Goal: Information Seeking & Learning: Learn about a topic

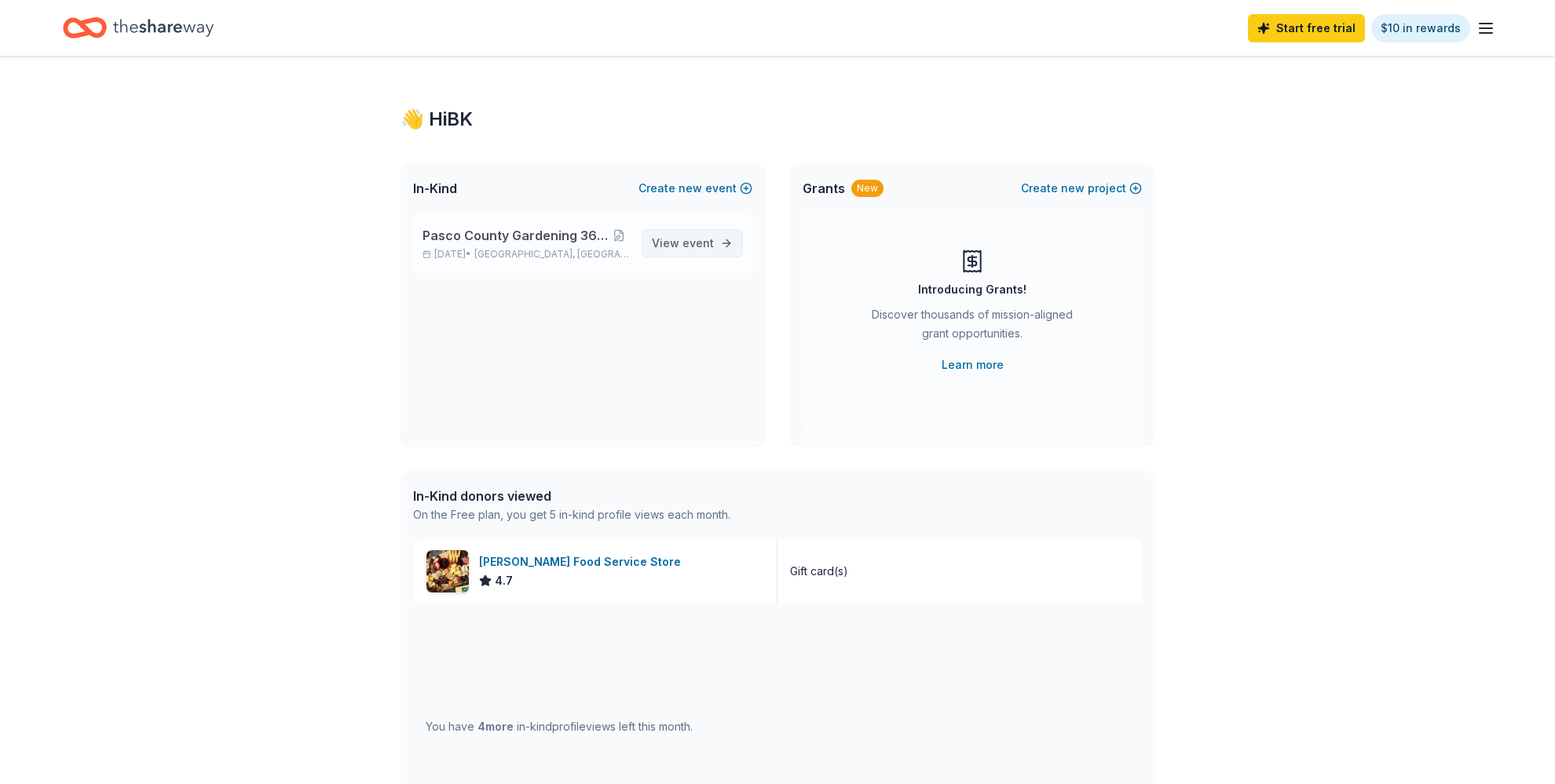
click at [683, 247] on span "View event" at bounding box center [683, 244] width 62 height 19
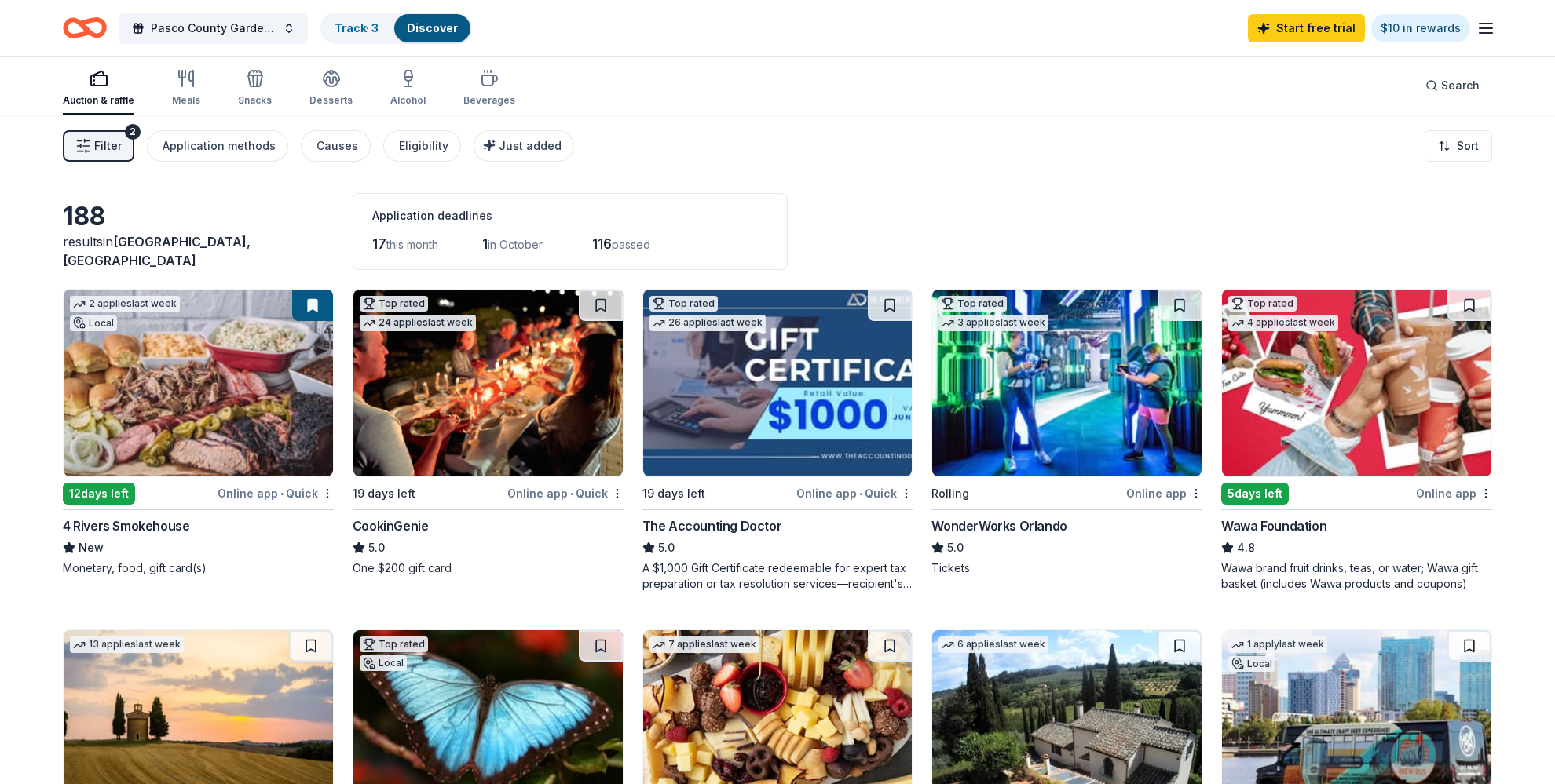
click at [102, 146] on span "Filter" at bounding box center [108, 146] width 27 height 19
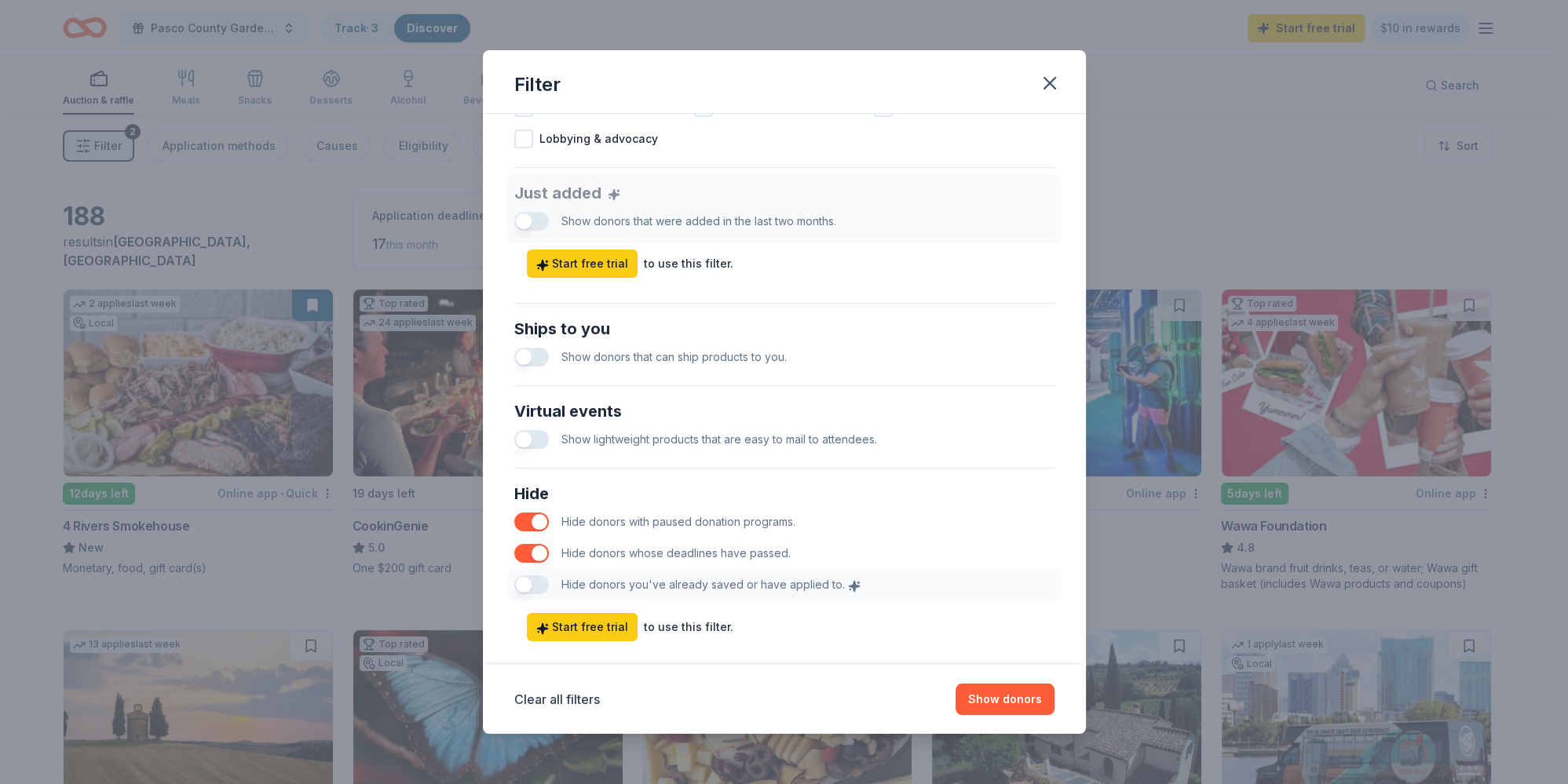
scroll to position [589, 0]
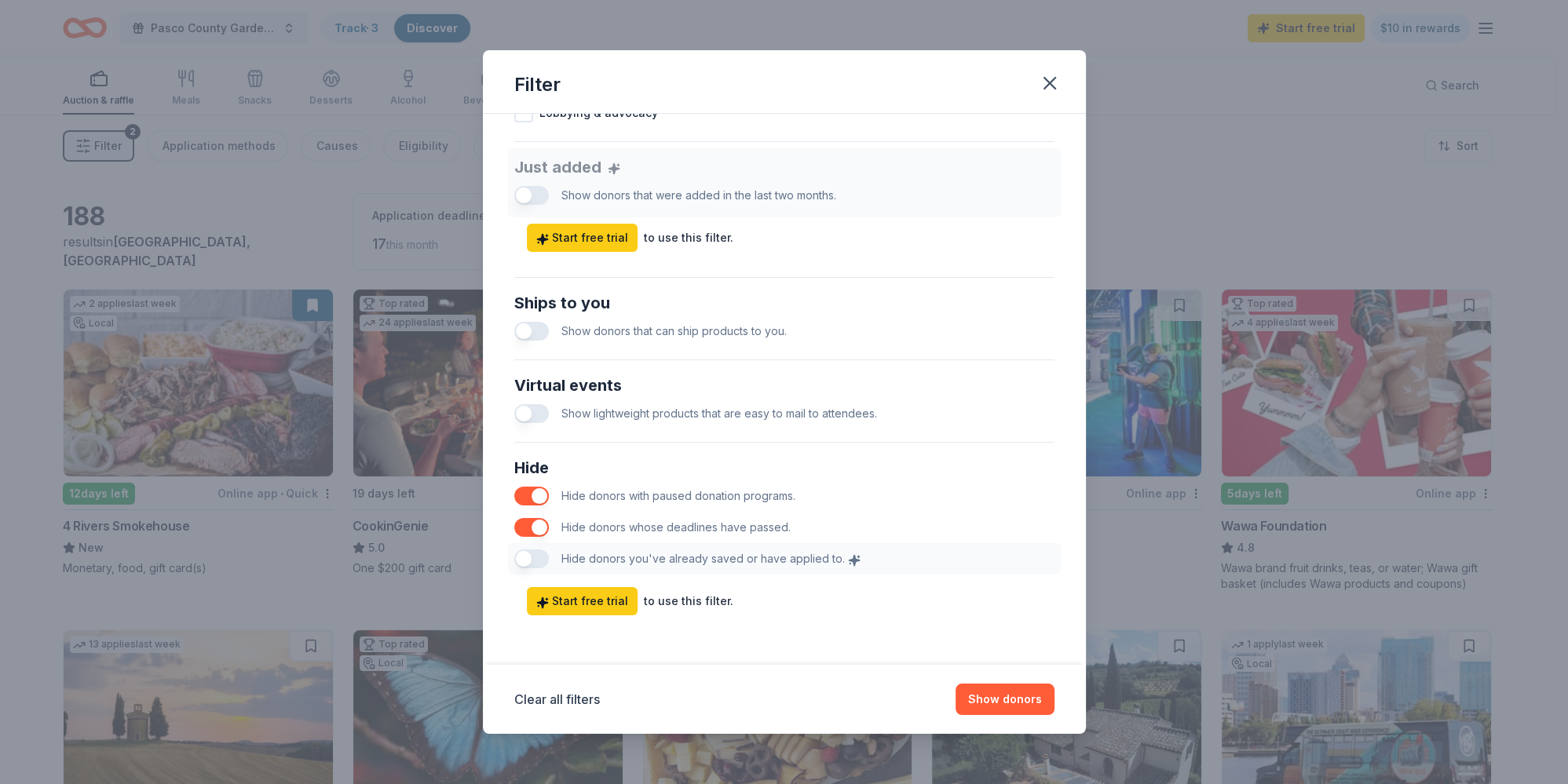
click at [543, 334] on button "button" at bounding box center [531, 331] width 34 height 19
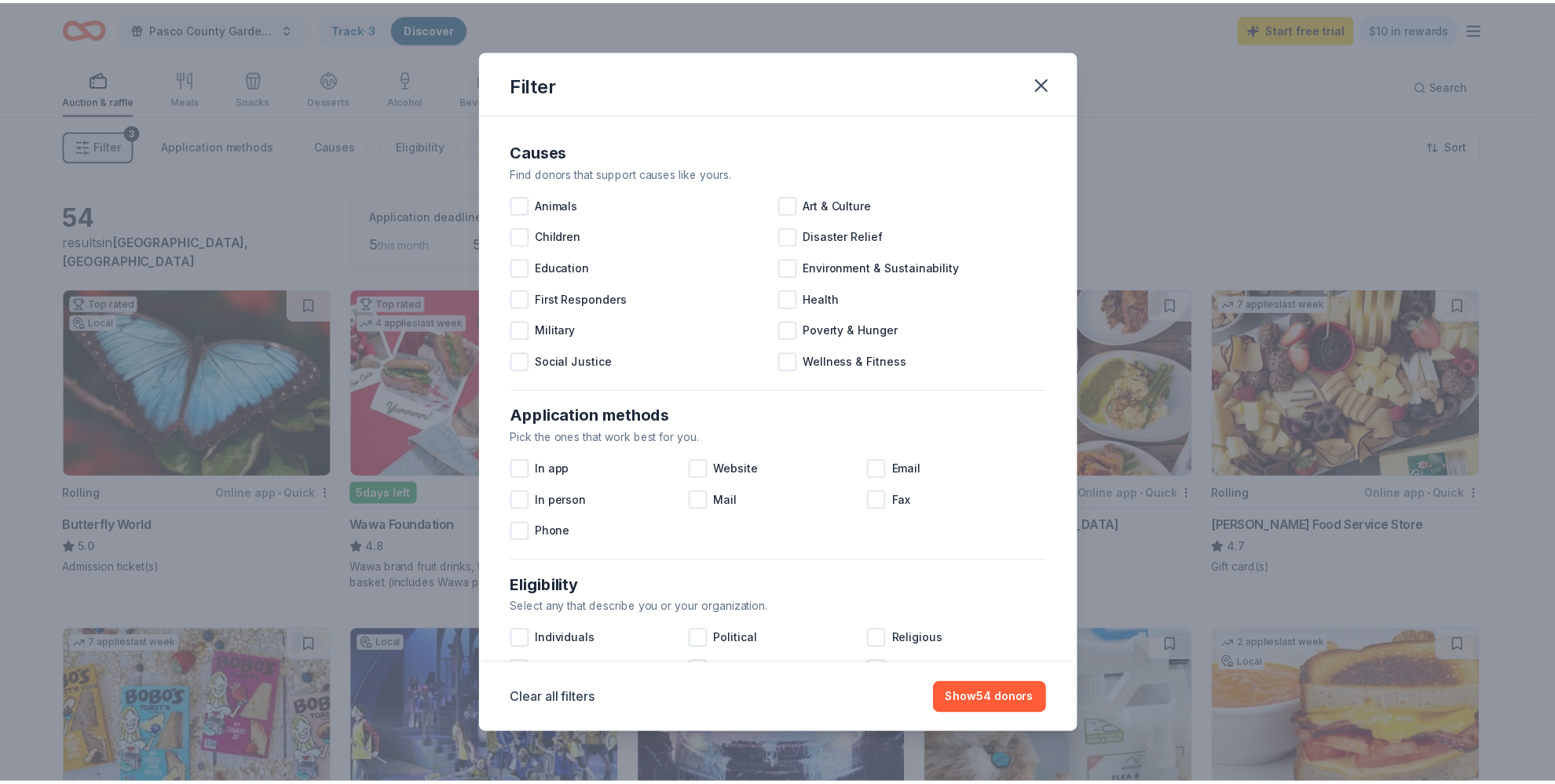
scroll to position [50, 0]
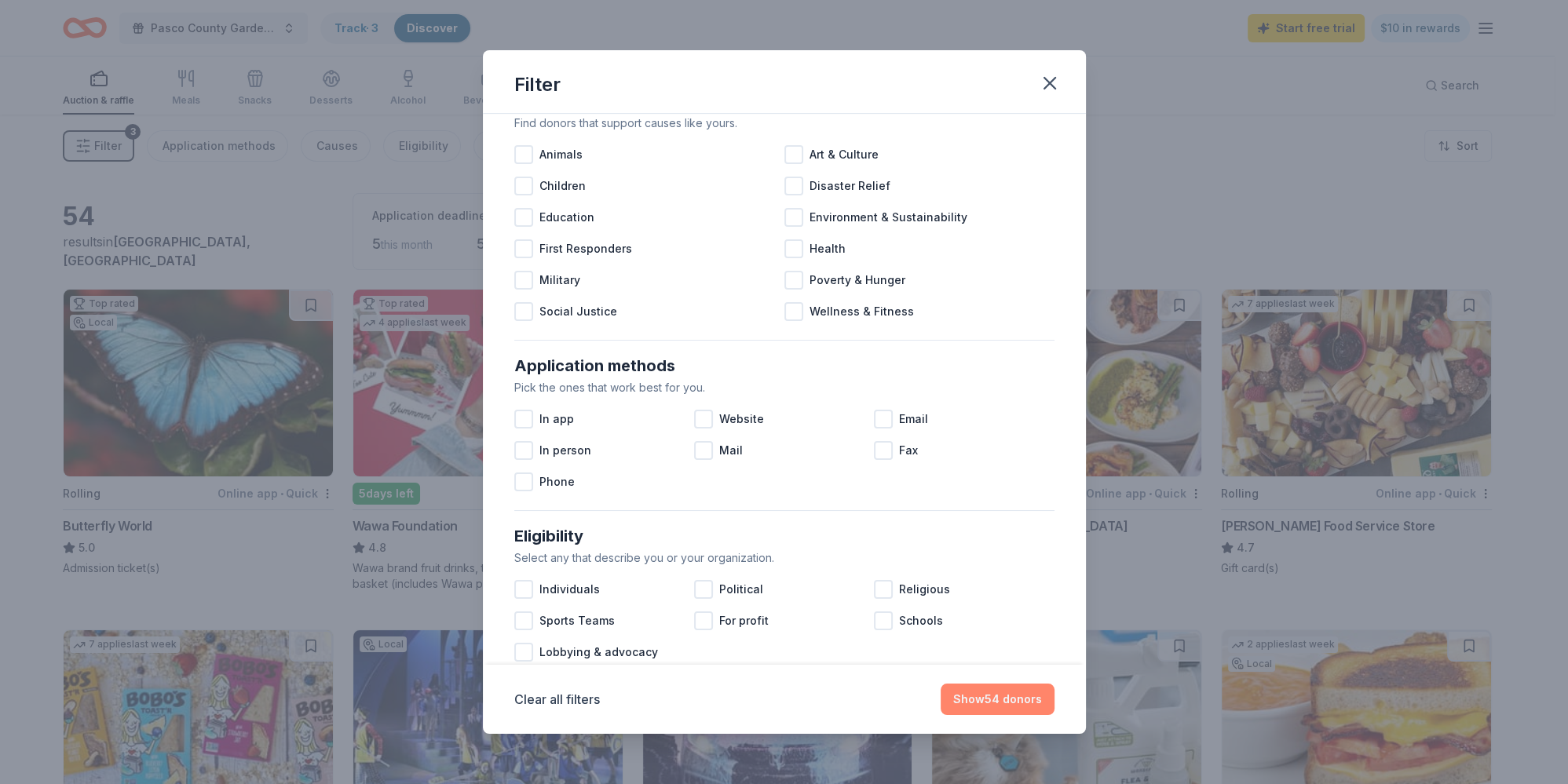
click at [994, 699] on button "Show 54 donors" at bounding box center [998, 699] width 114 height 31
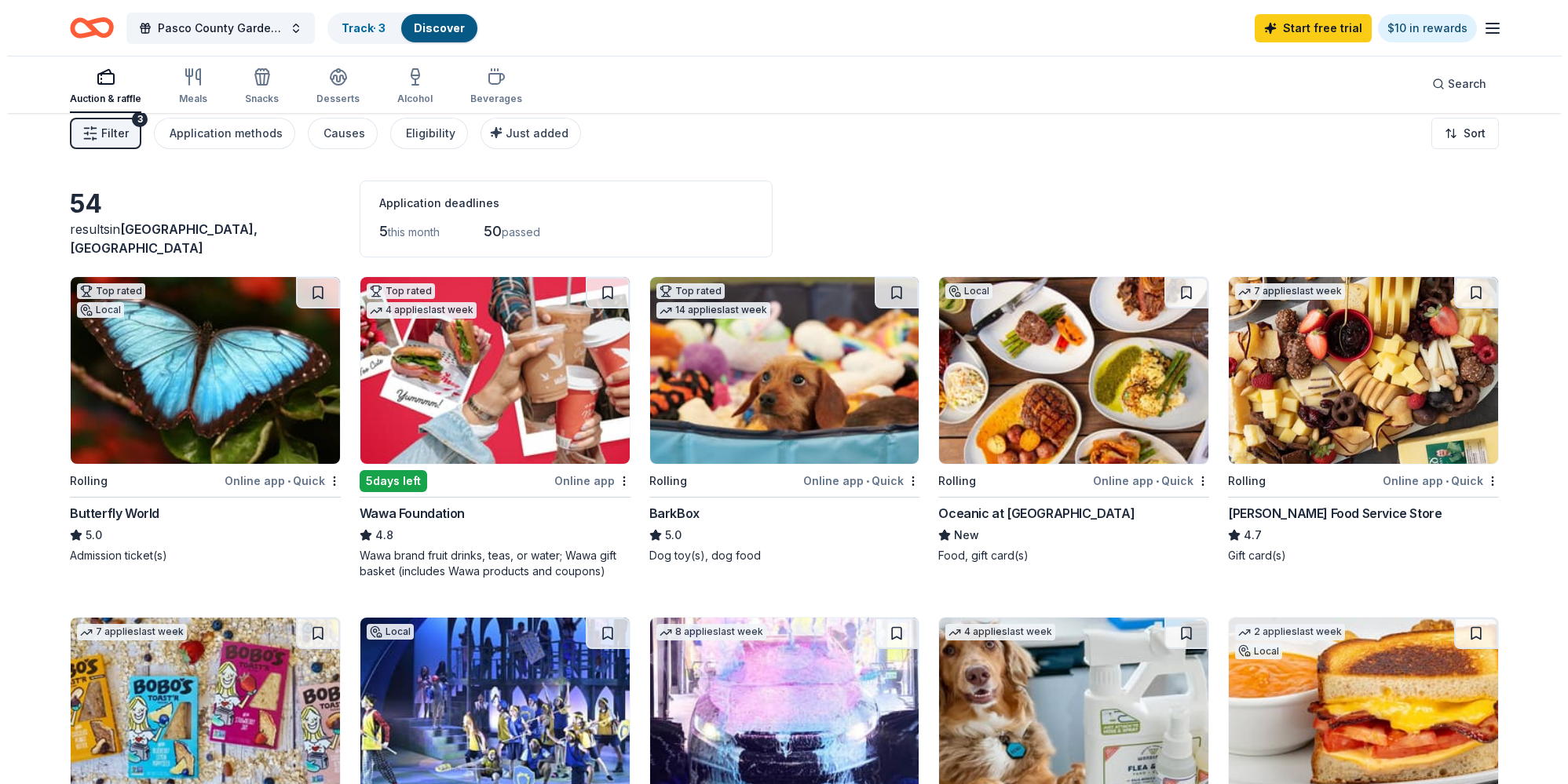
scroll to position [0, 0]
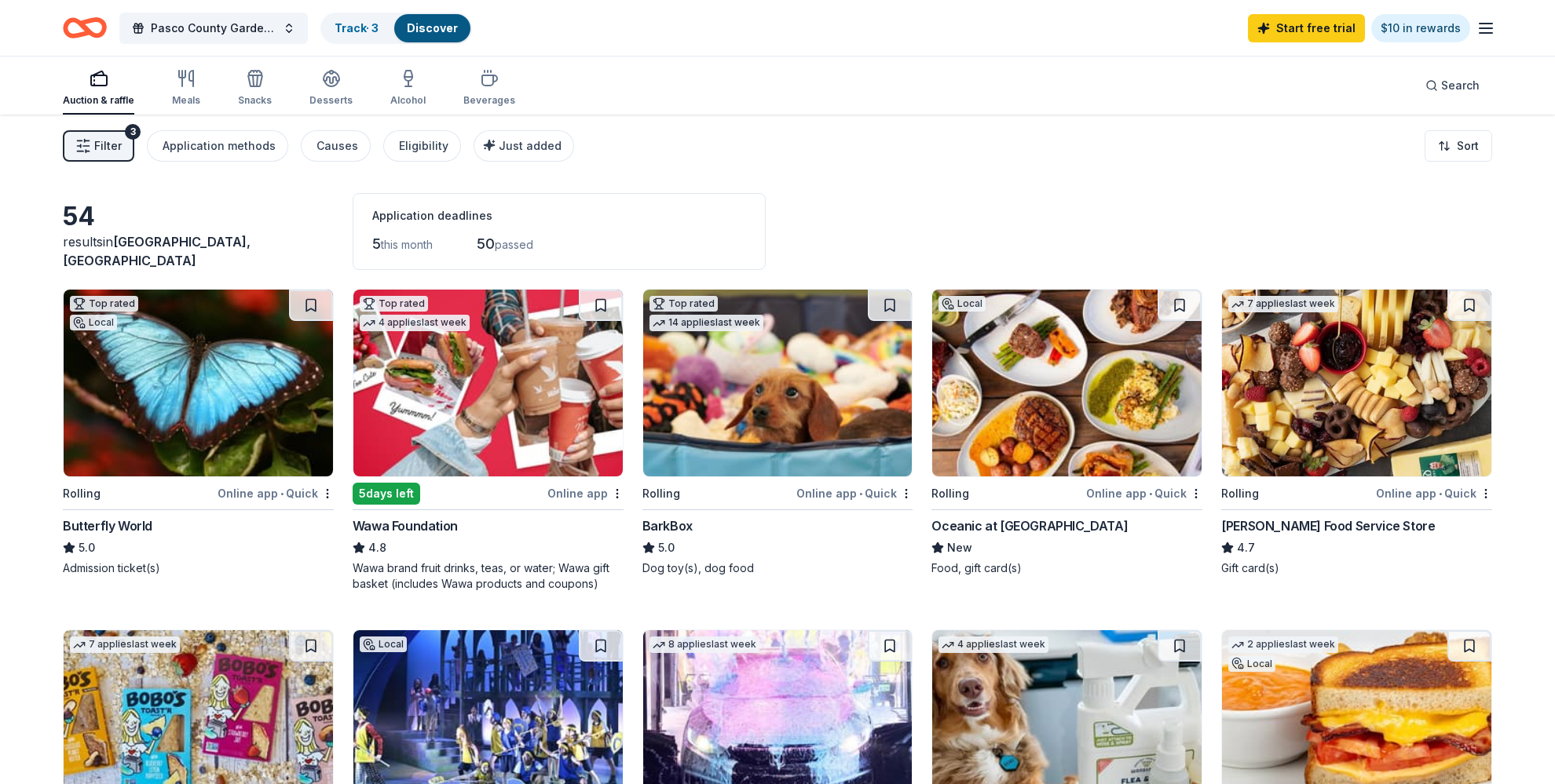
click at [101, 146] on span "Filter" at bounding box center [108, 146] width 27 height 19
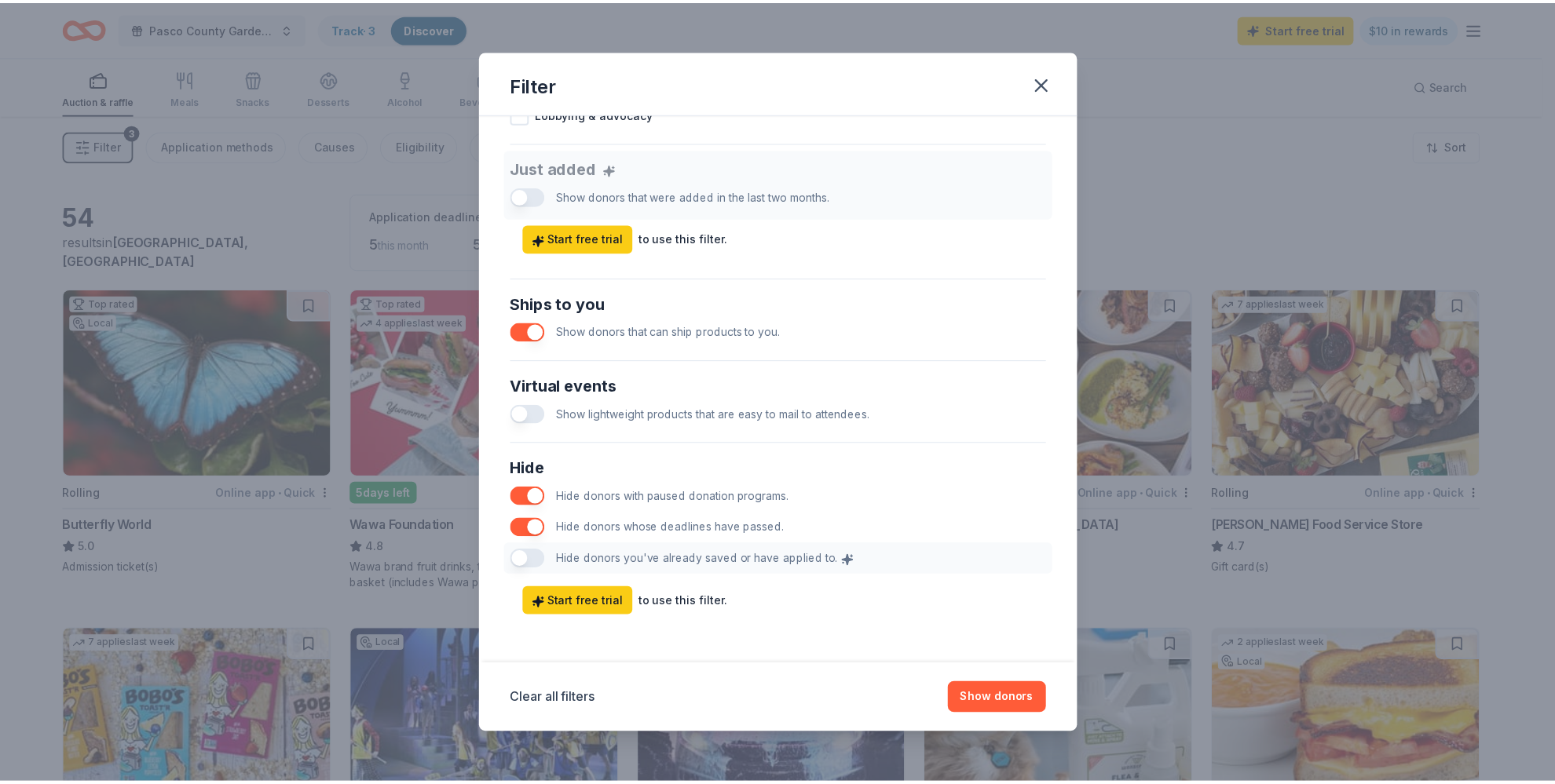
scroll to position [589, 0]
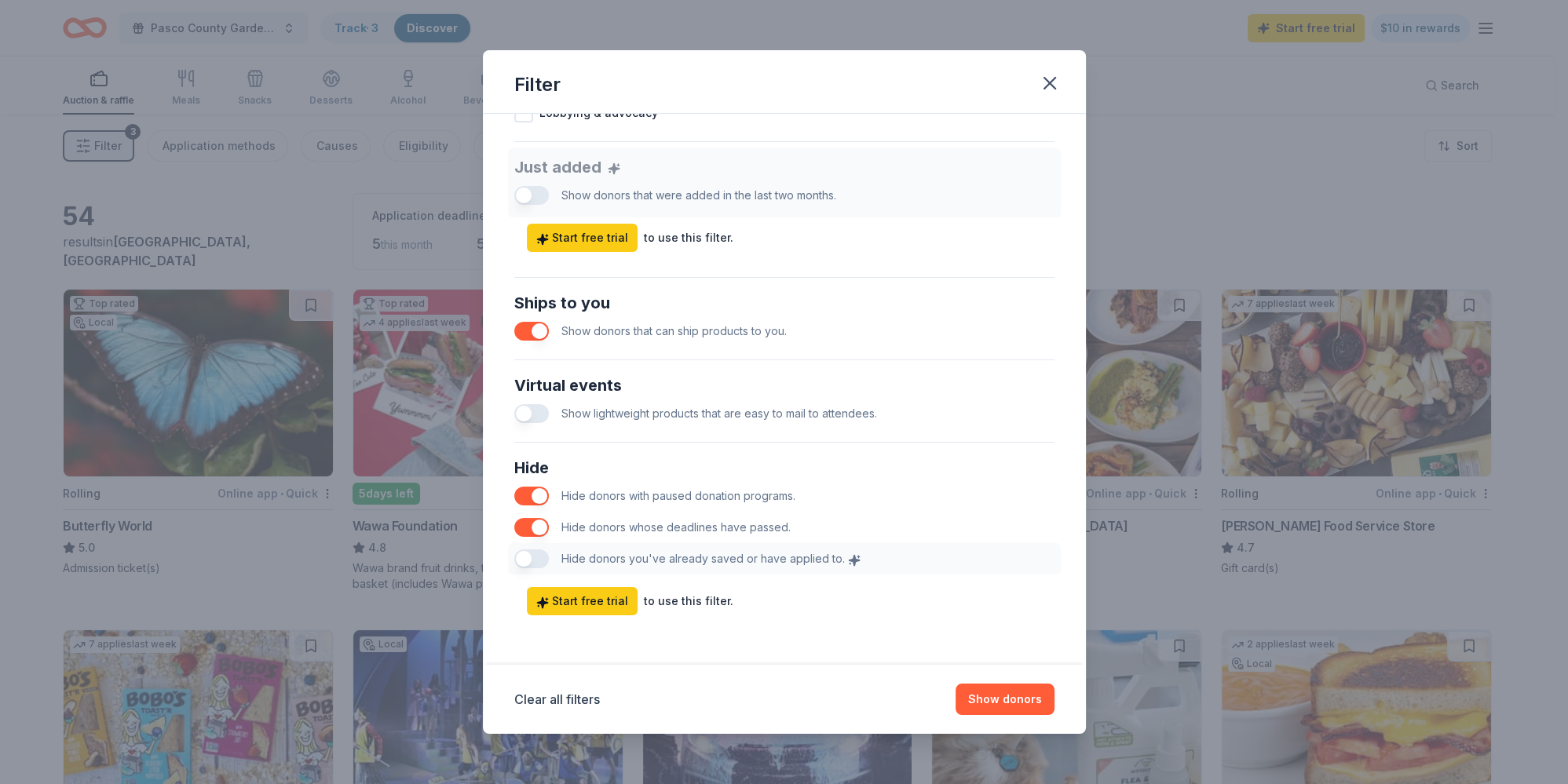
click at [546, 417] on button "button" at bounding box center [531, 414] width 34 height 19
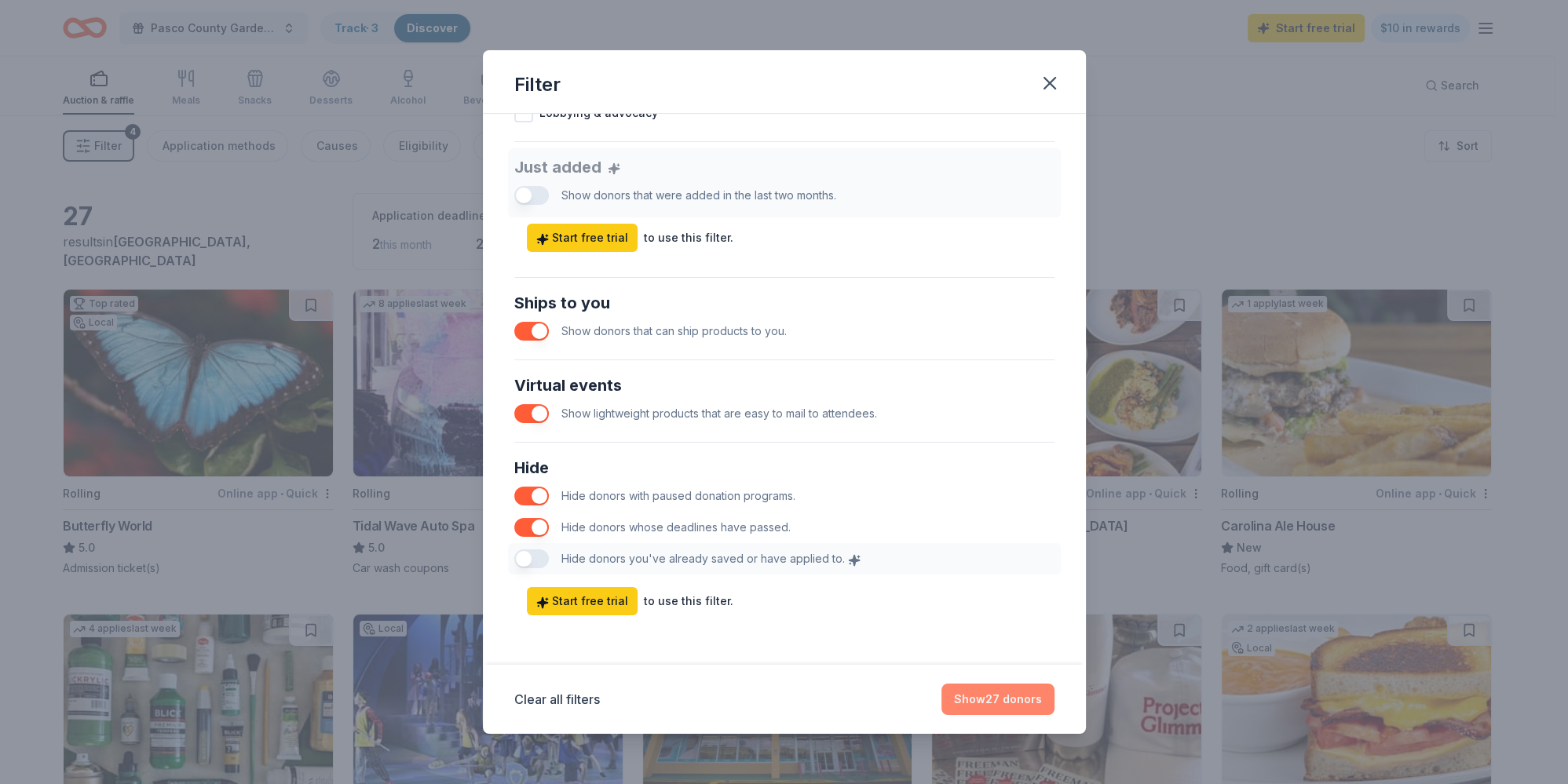
click at [1022, 706] on button "Show 27 donors" at bounding box center [998, 699] width 113 height 31
